Goal: Task Accomplishment & Management: Use online tool/utility

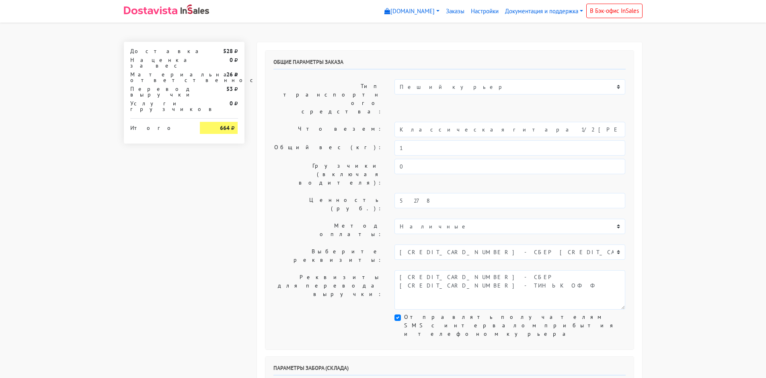
click at [335, 92] on label "Тип транспортного средства:" at bounding box center [327, 98] width 121 height 39
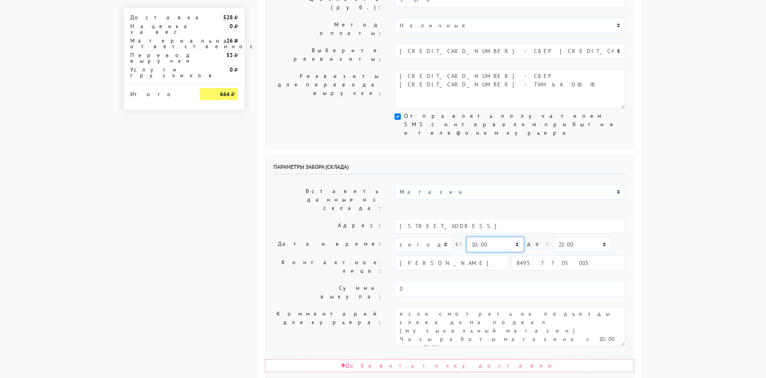
click at [479, 237] on select "00:00 00:30 01:00 01:30 02:00 02:30 03:00 03:30 04:00 04:30 05:00 05:30 06:00 0…" at bounding box center [494, 244] width 57 height 15
select select "14:00"
click at [466, 237] on select "00:00 00:30 01:00 01:30 02:00 02:30 03:00 03:30 04:00 04:30 05:00 05:30 06:00 0…" at bounding box center [494, 244] width 57 height 15
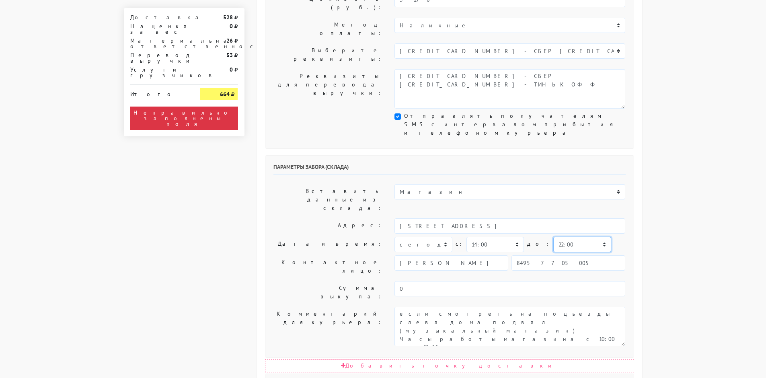
click at [562, 237] on select "00:00 00:30 01:00 01:30 02:00 02:30 03:00 03:30 04:00 04:30 05:00 05:30 06:00 0…" at bounding box center [581, 244] width 57 height 15
select select "14:30"
click at [553, 237] on select "00:00 00:30 01:00 01:30 02:00 02:30 03:00 03:30 04:00 04:30 05:00 05:30 06:00 0…" at bounding box center [581, 244] width 57 height 15
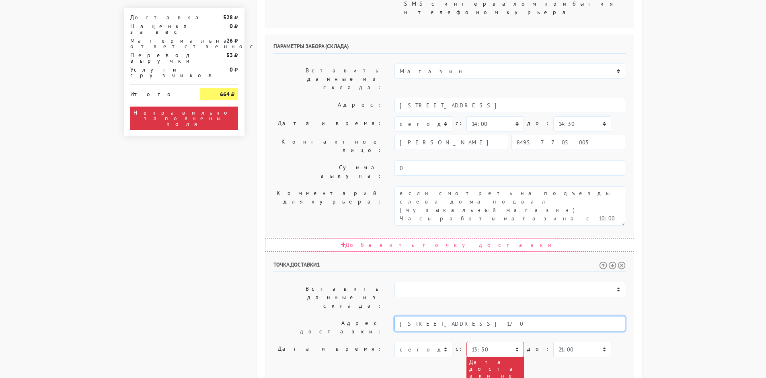
click at [499, 316] on input "[STREET_ADDRESS] 170" at bounding box center [509, 323] width 231 height 15
drag, startPoint x: 498, startPoint y: 217, endPoint x: 498, endPoint y: 227, distance: 10.1
click at [498, 342] on select "00:00 00:30 01:00 01:30 02:00 02:30 03:00 03:30 04:00 04:30 05:00 05:30 06:00 0…" at bounding box center [494, 349] width 57 height 15
select select "15:00"
click at [466, 342] on select "00:00 00:30 01:00 01:30 02:00 02:30 03:00 03:30 04:00 04:30 05:00 05:30 06:00 0…" at bounding box center [494, 349] width 57 height 15
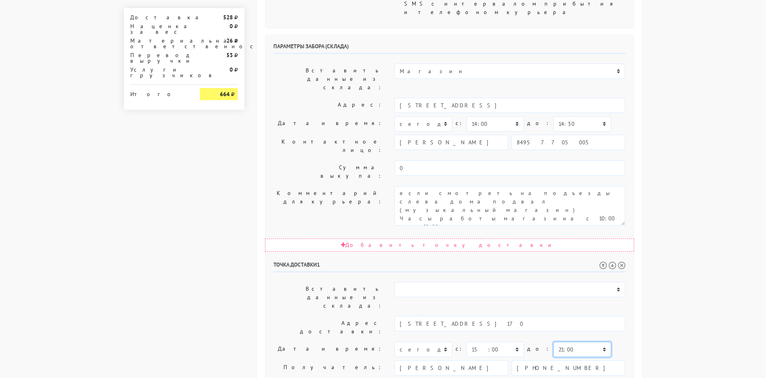
click at [553, 342] on select "00:00 00:30 01:00 01:30 02:00 02:30 03:00 03:30 04:00 04:30 05:00 05:30 06:00 0…" at bounding box center [581, 349] width 57 height 15
select select "16:00"
click at [553, 342] on select "00:00 00:30 01:00 01:30 02:00 02:30 03:00 03:30 04:00 04:30 05:00 05:30 06:00 0…" at bounding box center [581, 349] width 57 height 15
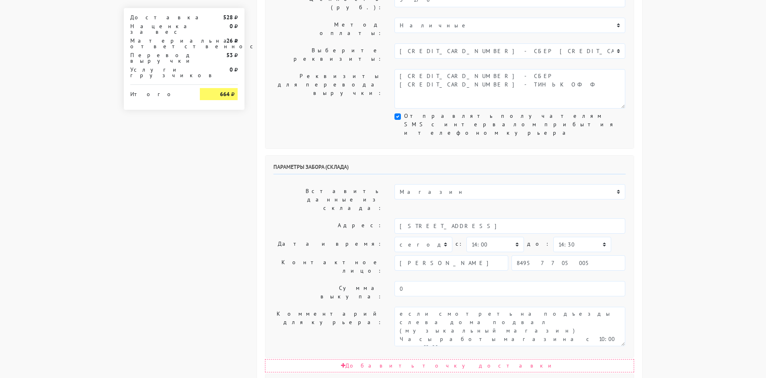
click at [654, 86] on body "[DOMAIN_NAME] [DOMAIN_NAME] Выйти Заказы Настройки 528" at bounding box center [383, 249] width 766 height 900
click at [659, 56] on body "[DOMAIN_NAME] [DOMAIN_NAME] Выйти Заказы Настройки 528" at bounding box center [383, 249] width 766 height 900
click at [665, 51] on body "[DOMAIN_NAME] [DOMAIN_NAME] Выйти Заказы Настройки 528" at bounding box center [383, 249] width 766 height 900
click at [660, 51] on body "[DOMAIN_NAME] [DOMAIN_NAME] Выйти Заказы Настройки 528" at bounding box center [383, 249] width 766 height 900
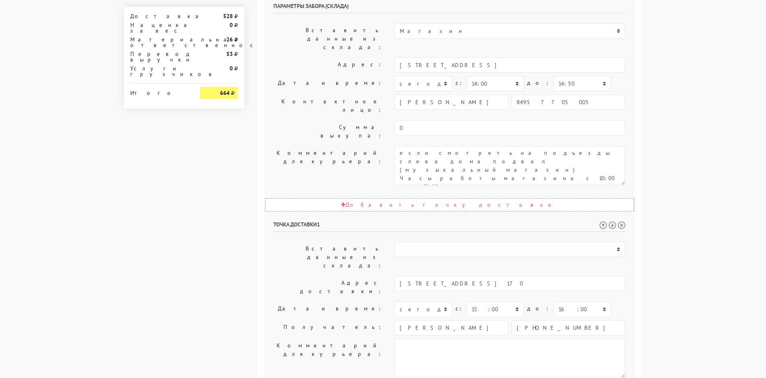
scroll to position [364, 0]
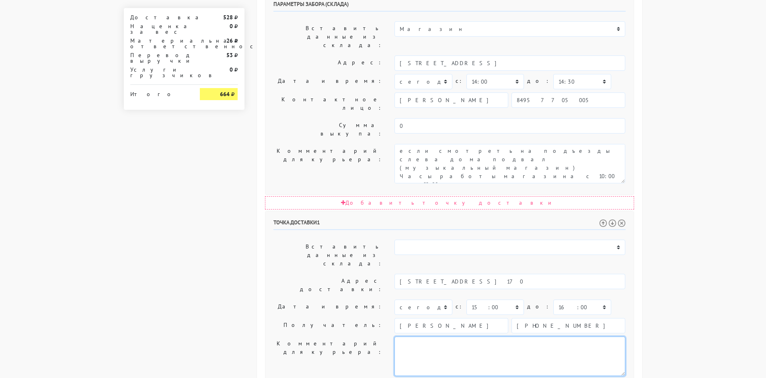
click at [435, 336] on textarea at bounding box center [509, 355] width 231 height 39
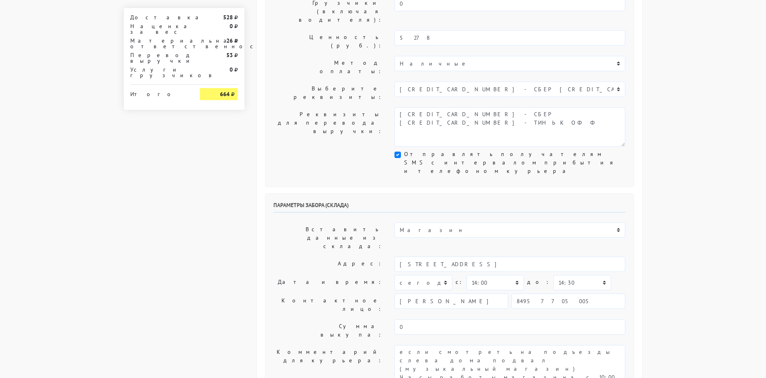
scroll to position [0, 0]
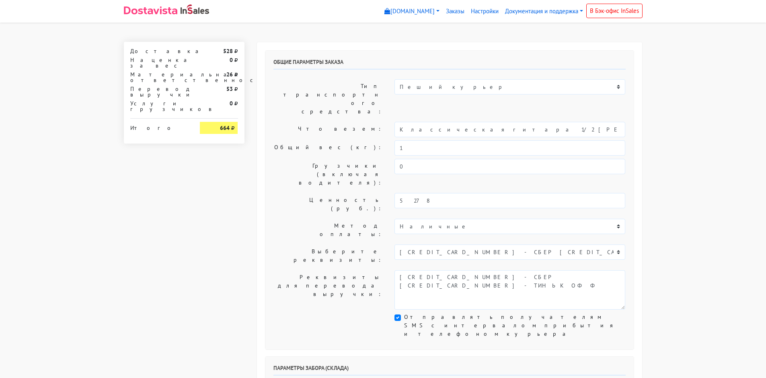
drag, startPoint x: 681, startPoint y: 55, endPoint x: 484, endPoint y: 79, distance: 198.0
drag, startPoint x: 677, startPoint y: 101, endPoint x: 681, endPoint y: 78, distance: 23.4
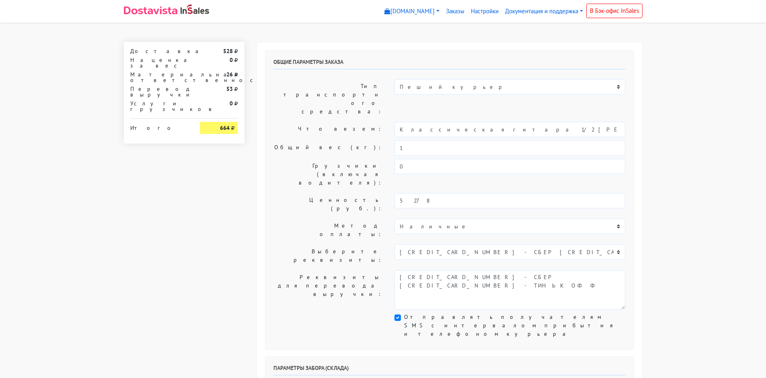
drag, startPoint x: 686, startPoint y: 36, endPoint x: 568, endPoint y: 128, distance: 149.8
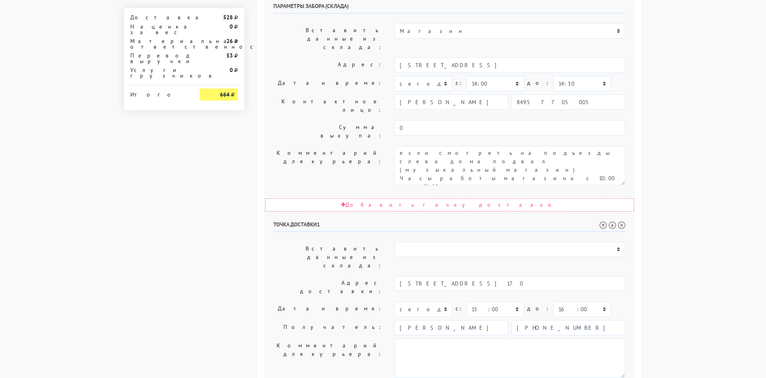
scroll to position [364, 0]
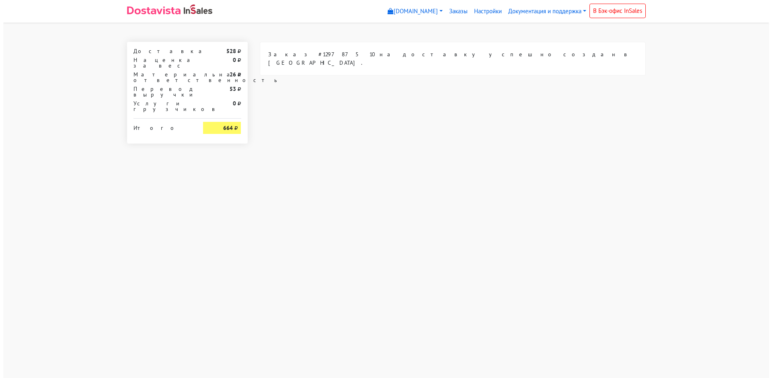
scroll to position [0, 0]
